Goal: Task Accomplishment & Management: Manage account settings

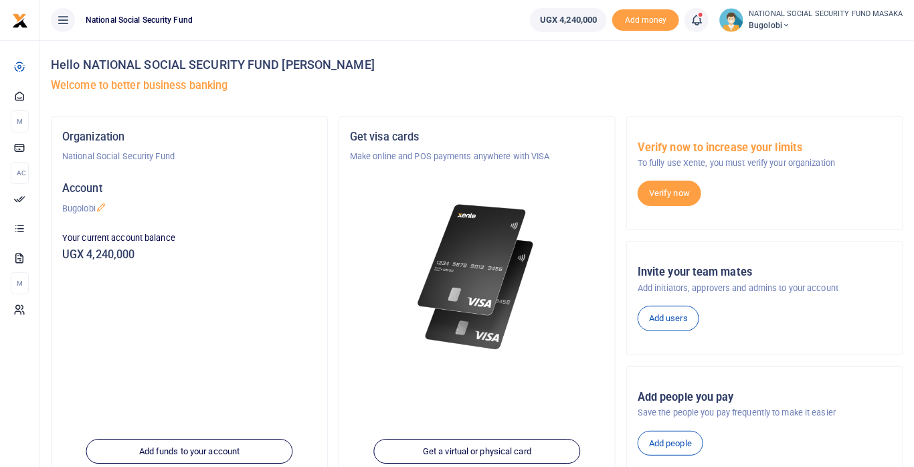
click at [699, 25] on icon at bounding box center [696, 20] width 13 height 15
click at [633, 100] on small "You have 2 awaiting for your to act on" at bounding box center [613, 100] width 129 height 9
click at [700, 23] on icon at bounding box center [696, 20] width 13 height 15
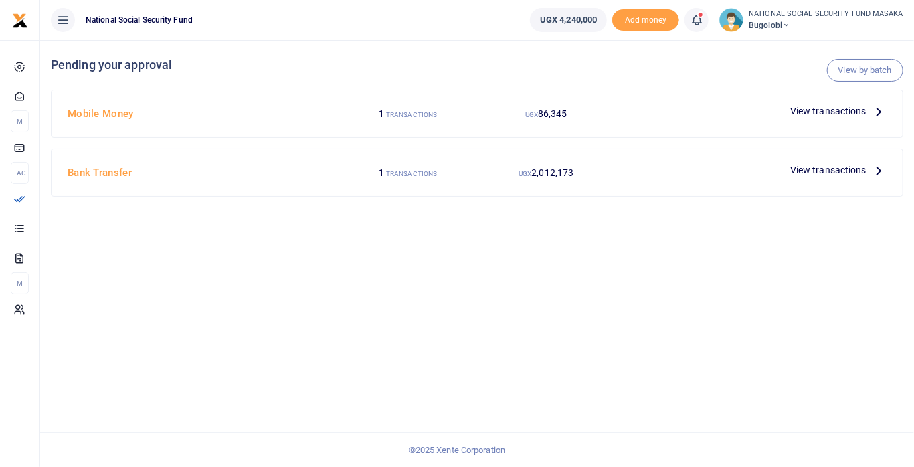
click at [864, 166] on span "View transactions" at bounding box center [828, 170] width 76 height 15
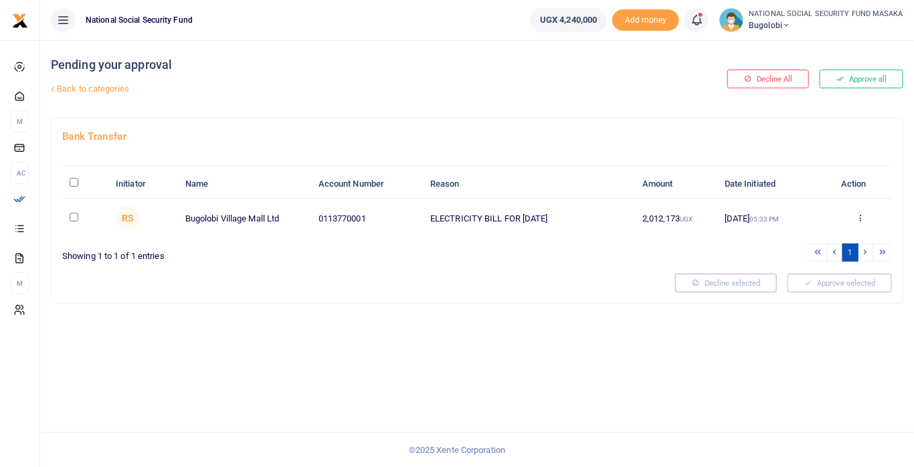
click at [852, 217] on div "Approve Decline Details" at bounding box center [860, 218] width 49 height 13
click at [857, 217] on icon at bounding box center [860, 217] width 9 height 9
click at [810, 238] on link "Approve" at bounding box center [812, 240] width 106 height 19
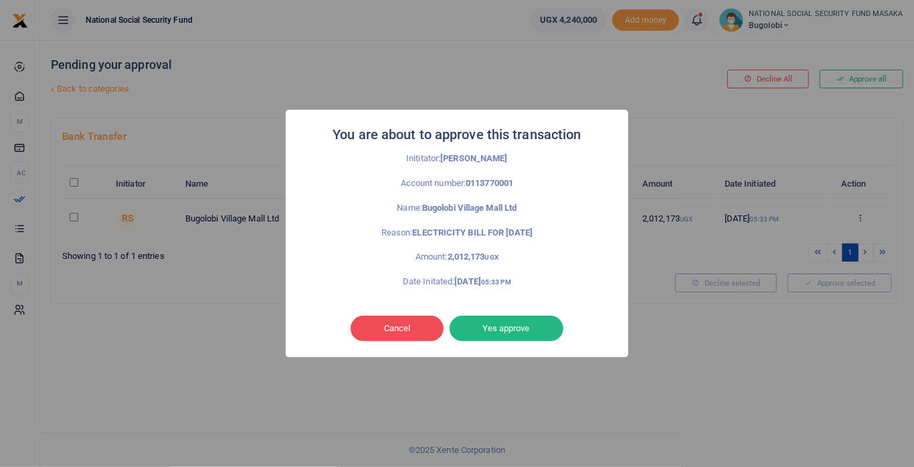
click at [522, 330] on button "Yes approve" at bounding box center [507, 328] width 114 height 25
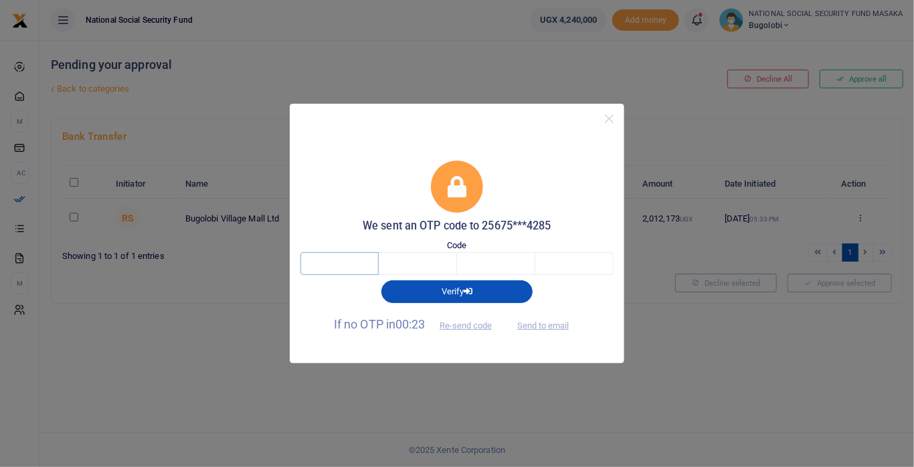
click at [367, 264] on input "text" at bounding box center [339, 263] width 78 height 23
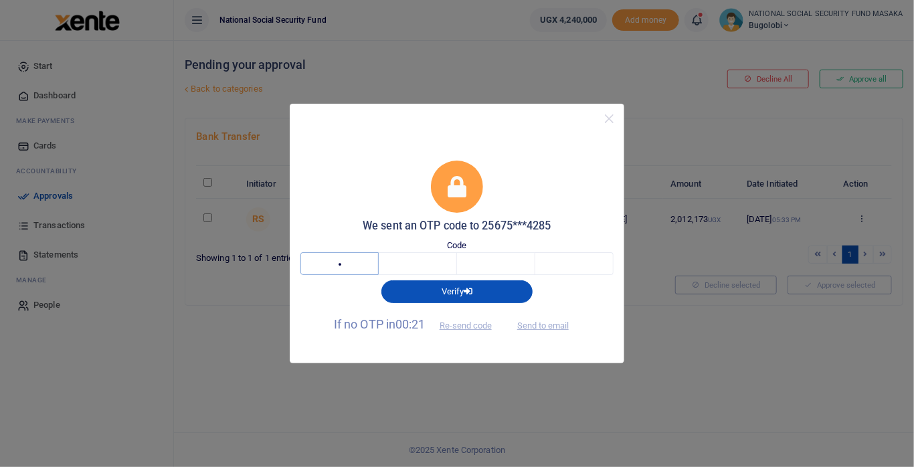
type input "6"
type input "5"
type input "4"
type input "0"
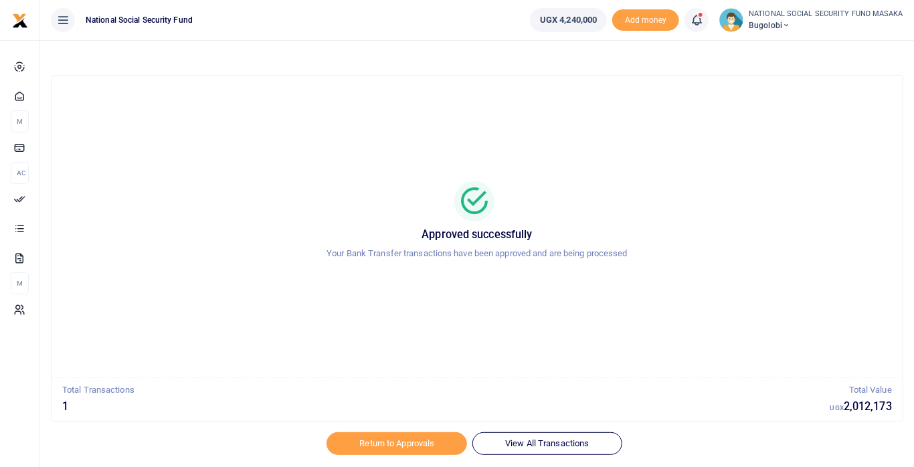
click at [703, 29] on link at bounding box center [696, 20] width 24 height 24
click at [644, 99] on small "You have 2 awaiting for your to act on" at bounding box center [613, 100] width 129 height 9
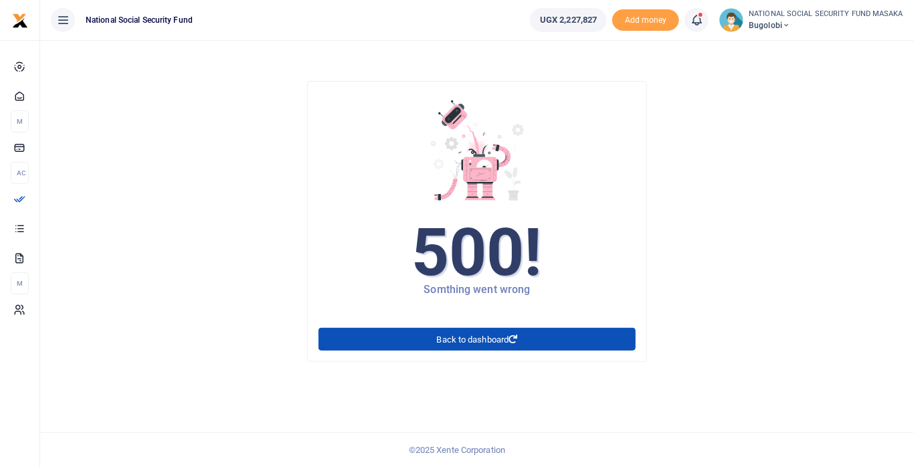
click at [701, 27] on link at bounding box center [696, 20] width 24 height 24
click at [645, 94] on div "Transactions to act upon You have 1 awaiting for your to act on" at bounding box center [623, 94] width 149 height 23
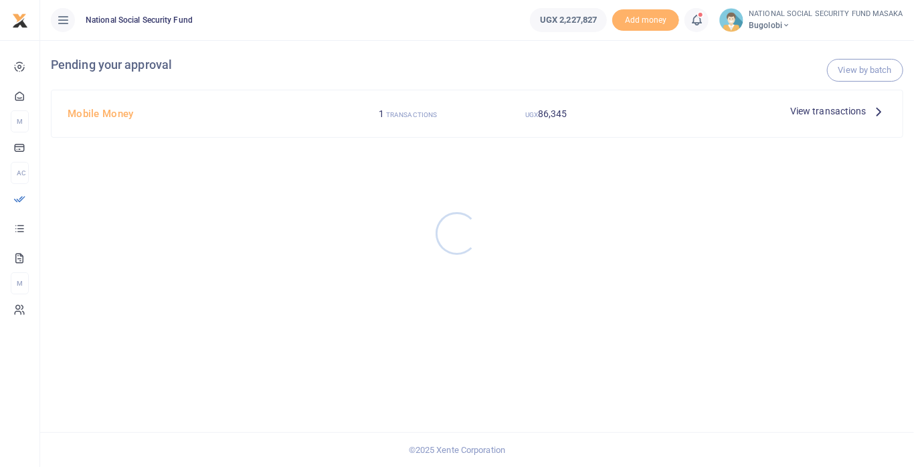
click at [873, 116] on div at bounding box center [457, 233] width 914 height 467
click at [872, 110] on icon at bounding box center [879, 111] width 15 height 15
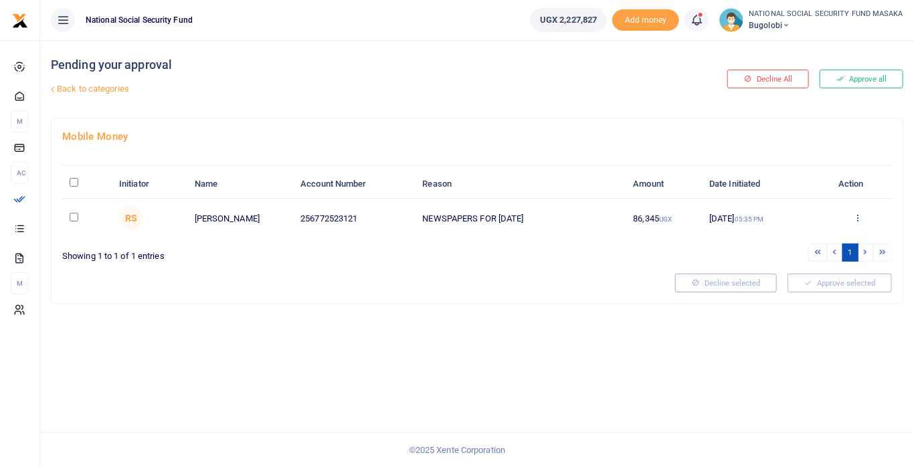
click at [858, 219] on icon at bounding box center [857, 217] width 9 height 9
click at [798, 239] on link "Approve" at bounding box center [809, 240] width 106 height 19
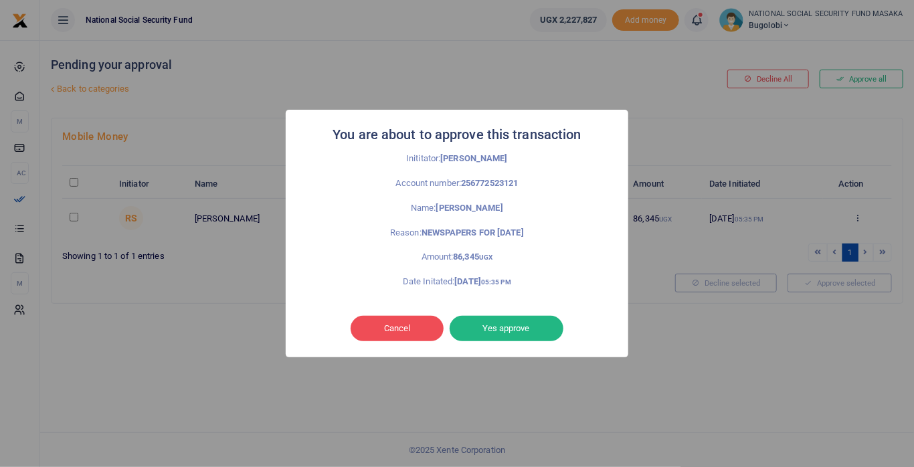
click at [520, 332] on button "Yes approve" at bounding box center [507, 328] width 114 height 25
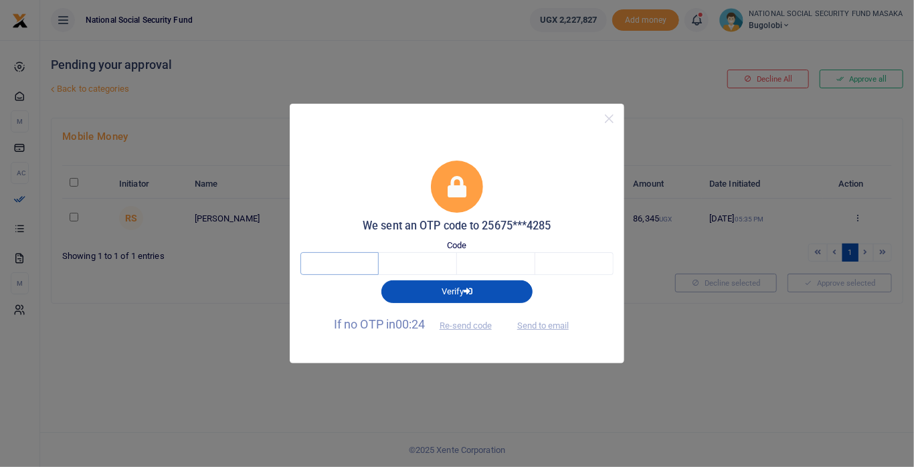
click at [353, 268] on input "text" at bounding box center [339, 263] width 78 height 23
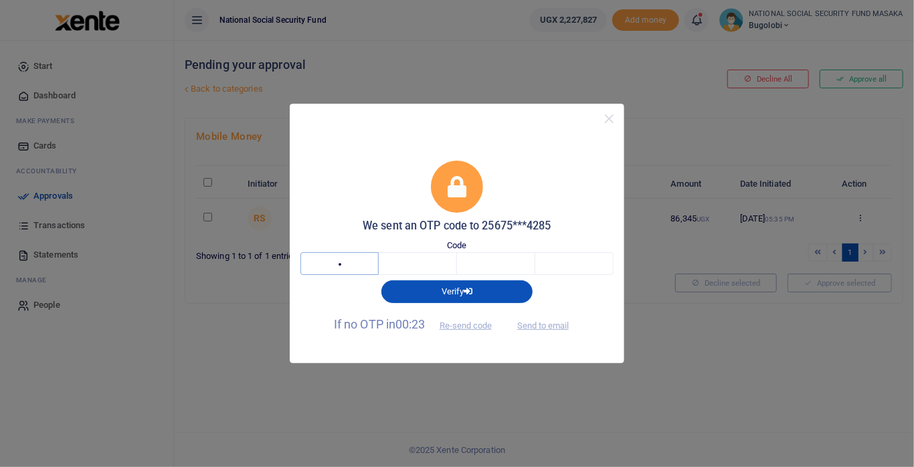
type input "9"
type input "3"
type input "2"
type input "0"
